Goal: Find specific page/section: Find specific page/section

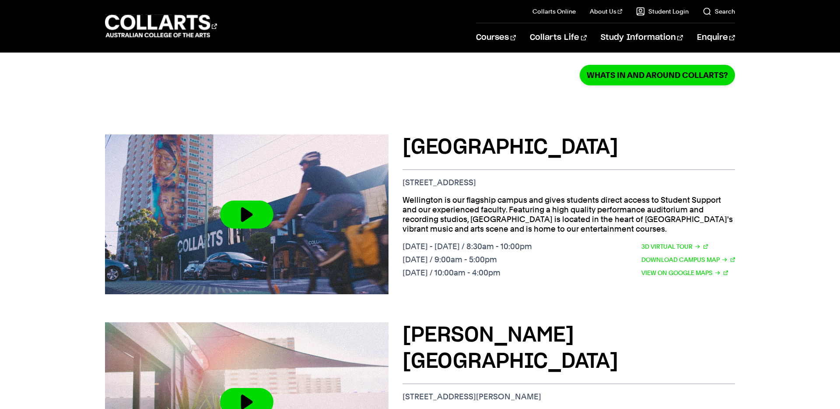
scroll to position [277, 0]
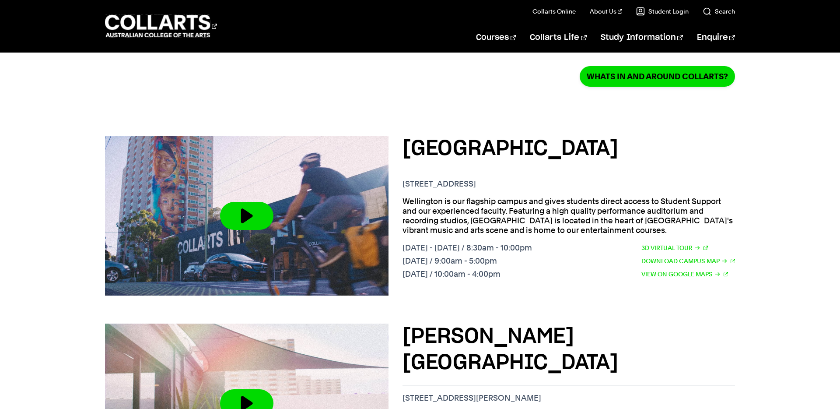
click at [531, 136] on h3 "[GEOGRAPHIC_DATA]" at bounding box center [569, 149] width 333 height 26
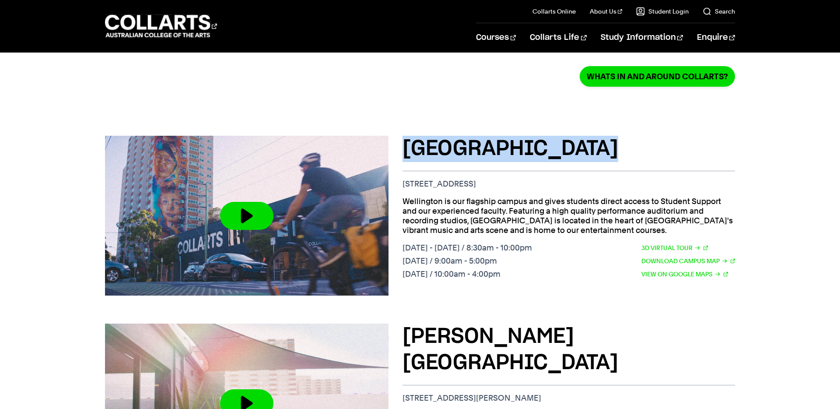
click at [531, 136] on h3 "[GEOGRAPHIC_DATA]" at bounding box center [569, 149] width 333 height 26
copy h3 "[GEOGRAPHIC_DATA]"
click at [509, 140] on h3 "[GEOGRAPHIC_DATA]" at bounding box center [569, 149] width 333 height 26
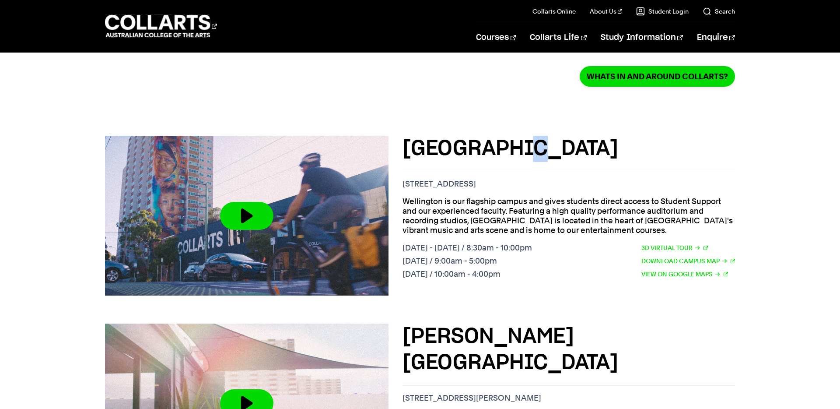
click at [509, 140] on h3 "[GEOGRAPHIC_DATA]" at bounding box center [569, 149] width 333 height 26
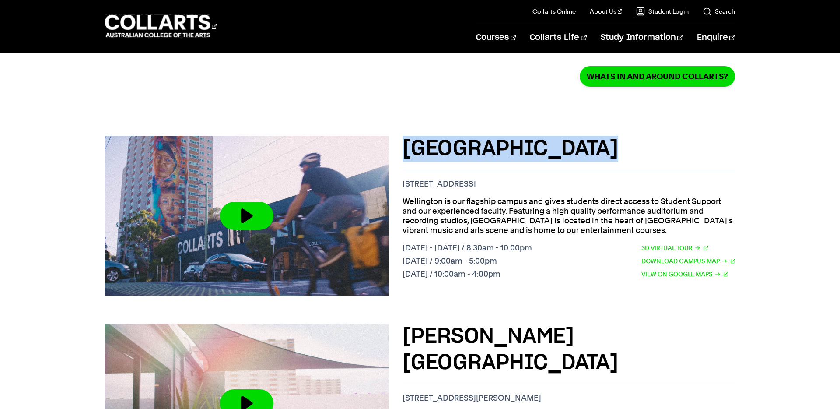
click at [509, 140] on h3 "[GEOGRAPHIC_DATA]" at bounding box center [569, 149] width 333 height 26
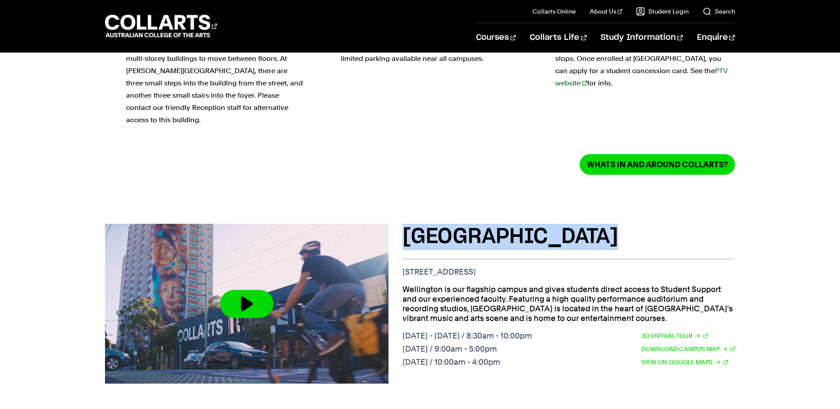
scroll to position [186, 0]
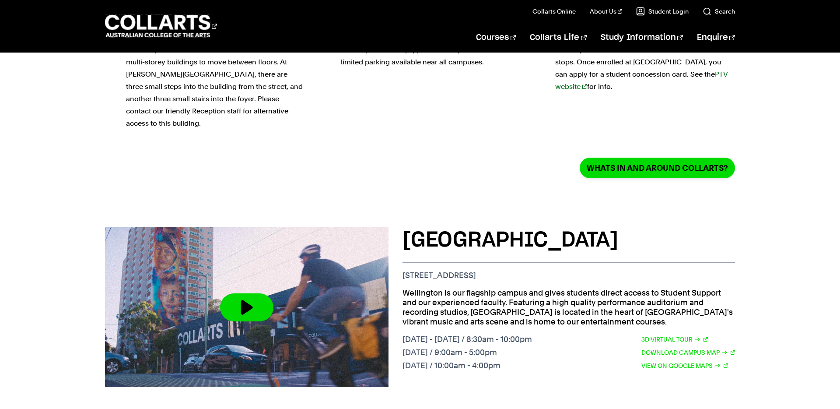
click at [497, 160] on div "Whats in and around Collarts?" at bounding box center [420, 168] width 630 height 21
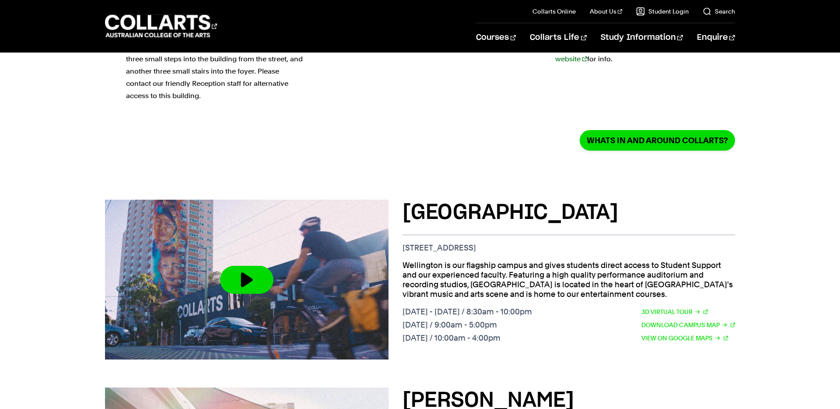
scroll to position [231, 0]
